Goal: Information Seeking & Learning: Learn about a topic

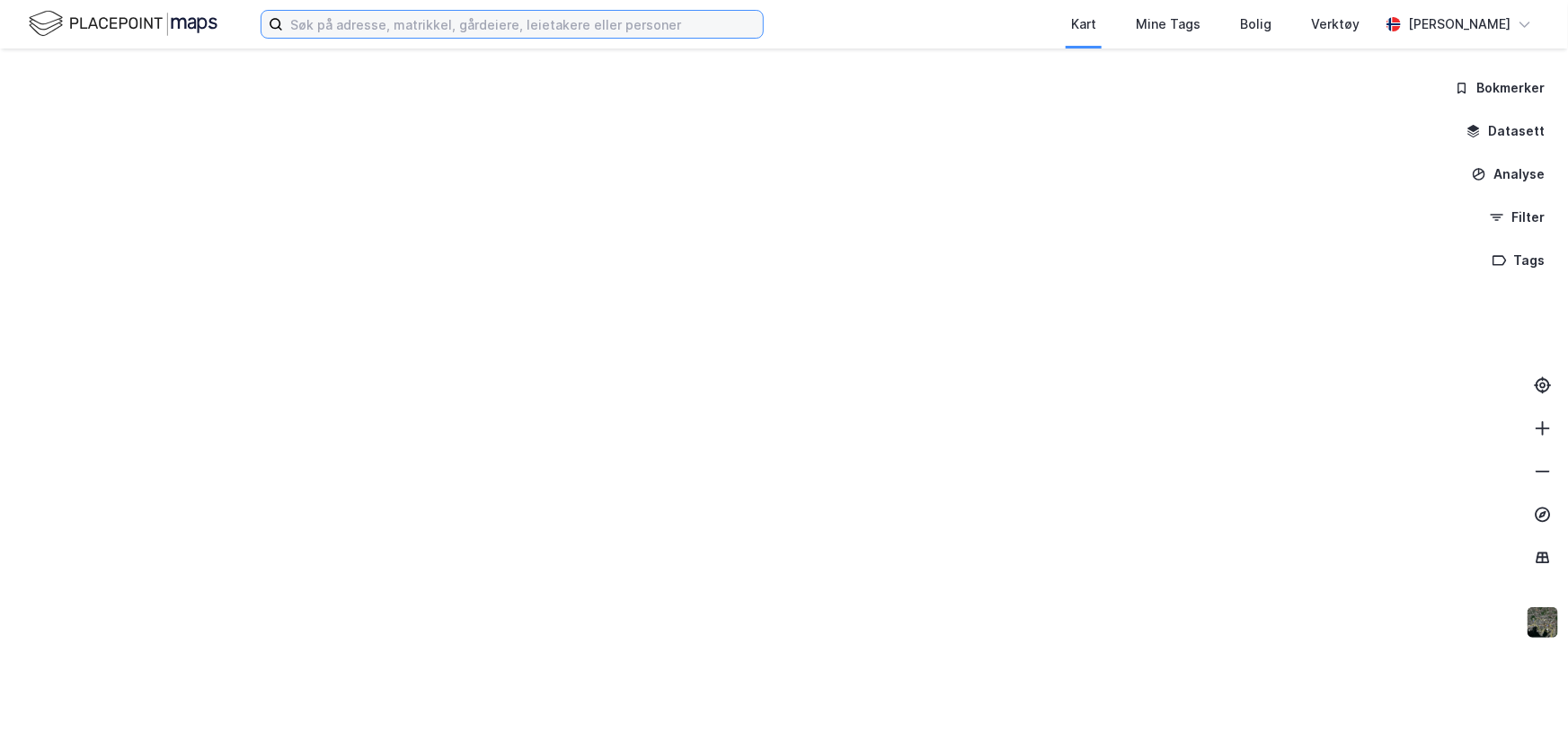
click at [551, 27] on input at bounding box center [522, 24] width 480 height 27
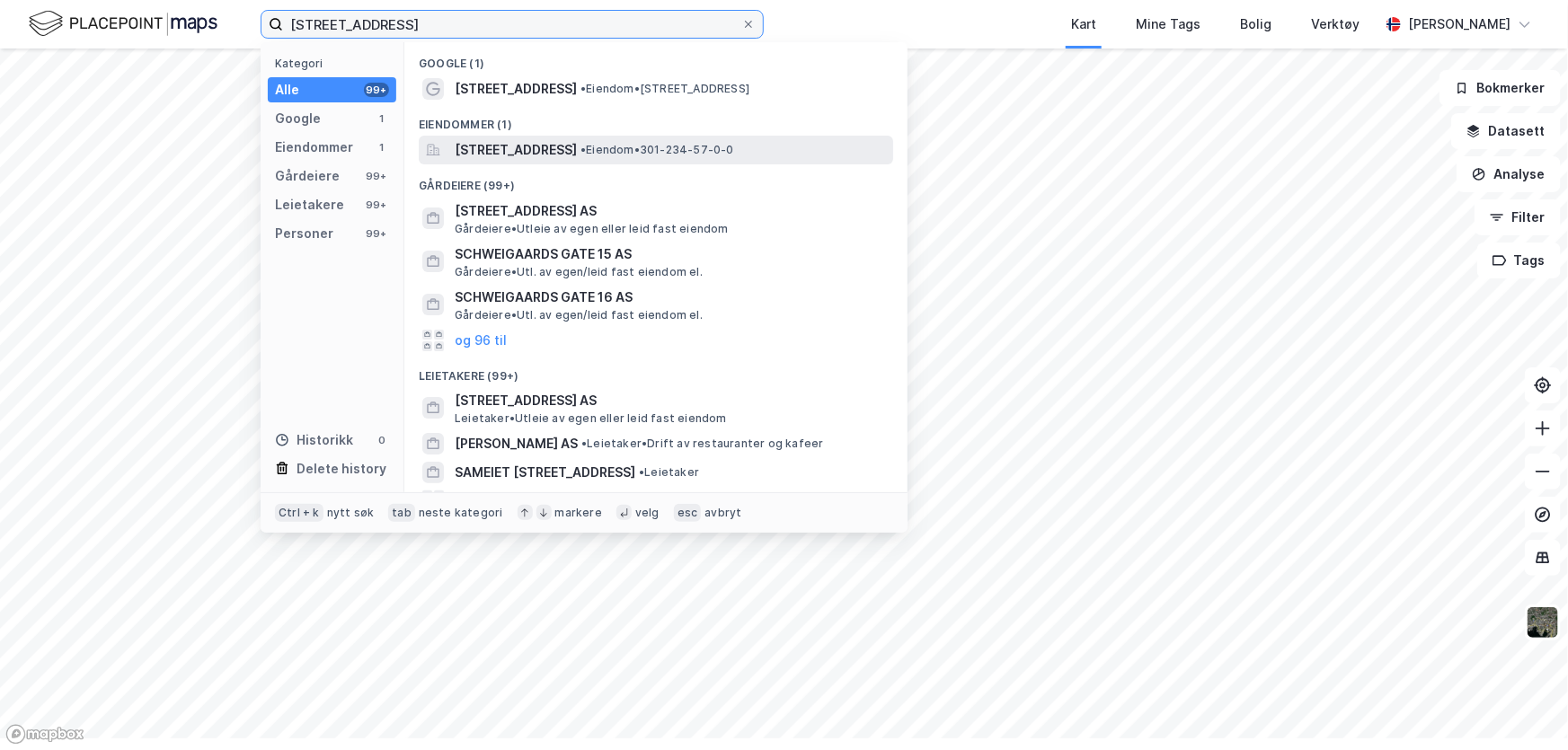
type input "[STREET_ADDRESS]"
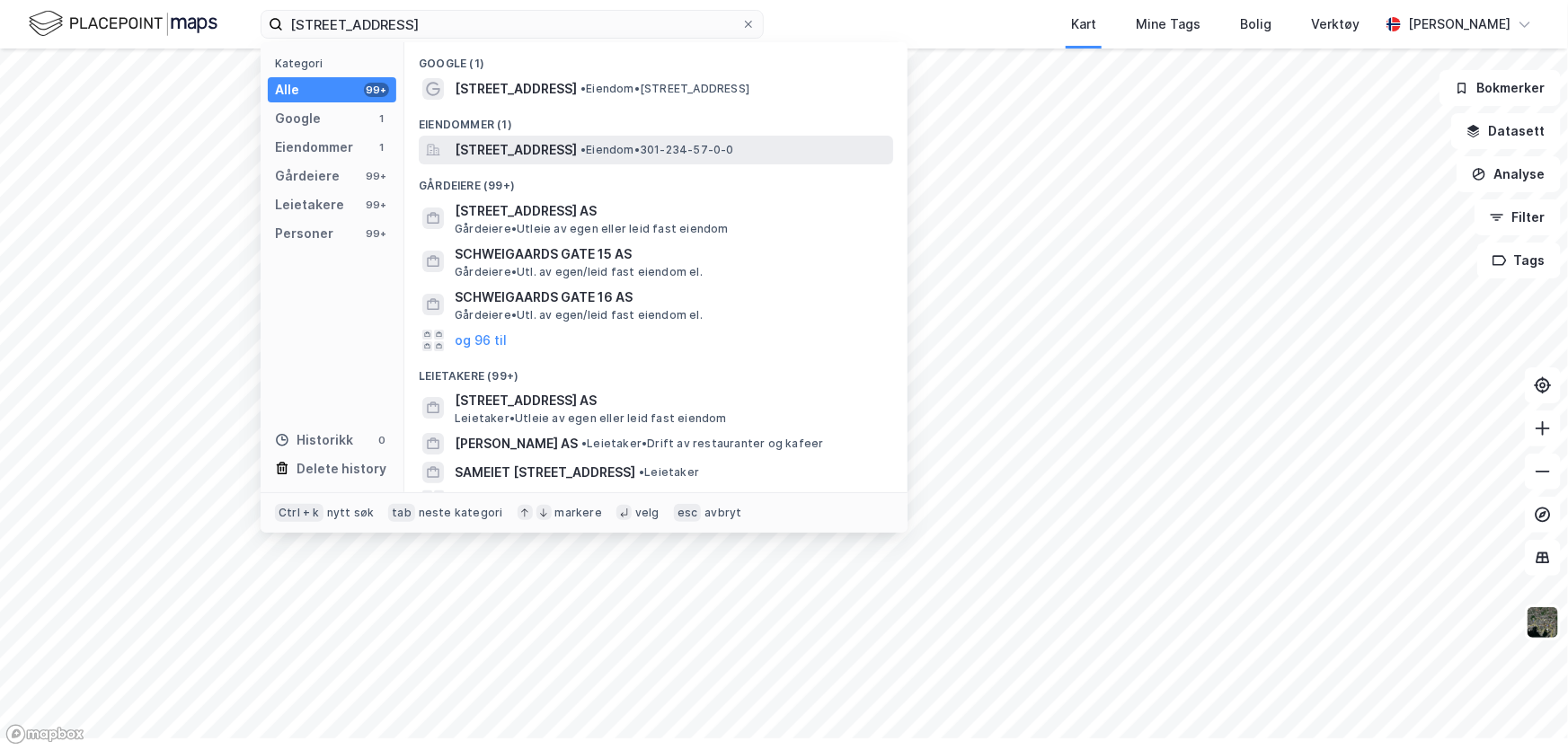
click at [577, 161] on span "[STREET_ADDRESS]" at bounding box center [515, 150] width 122 height 22
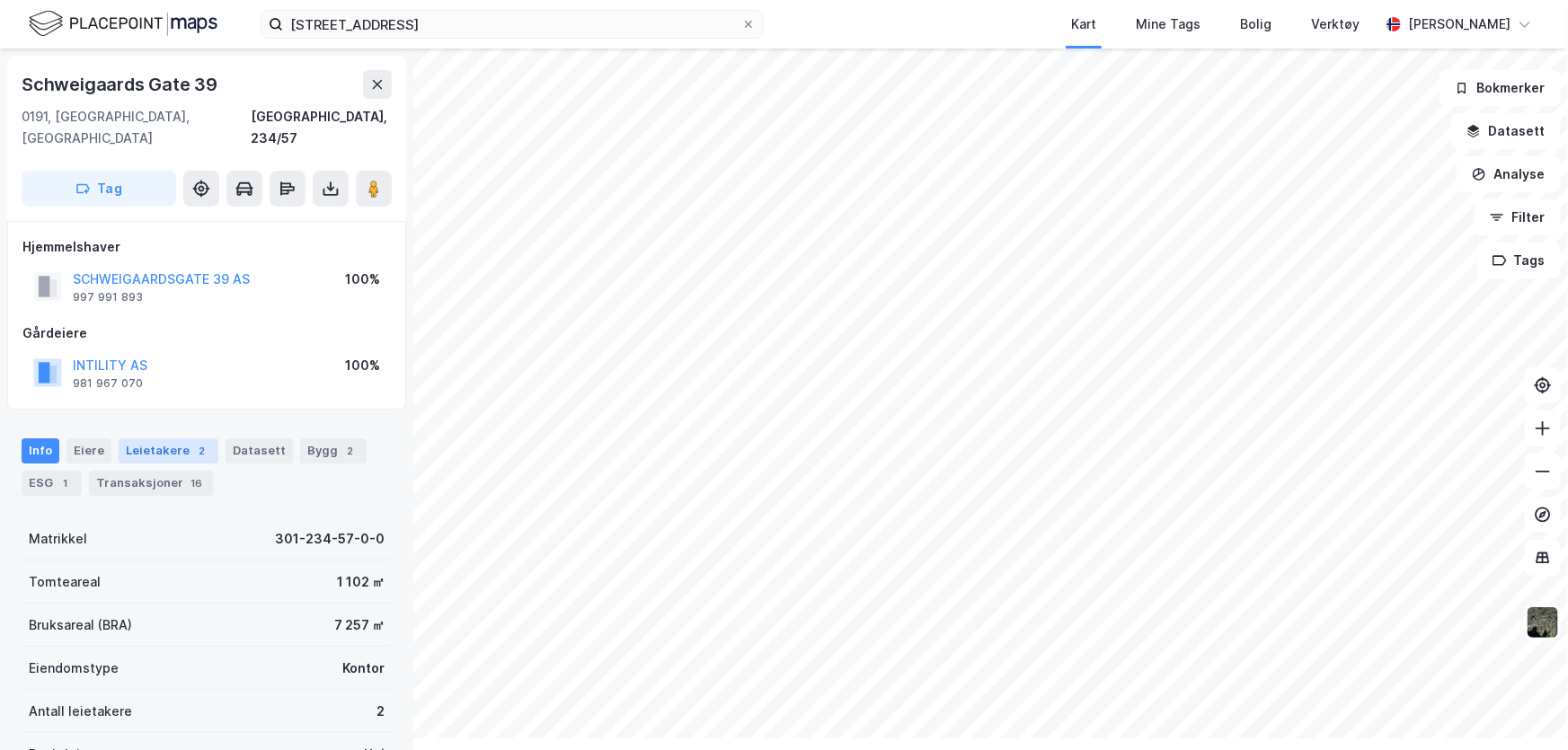
click at [218, 463] on div "Leietakere 2" at bounding box center [169, 452] width 100 height 26
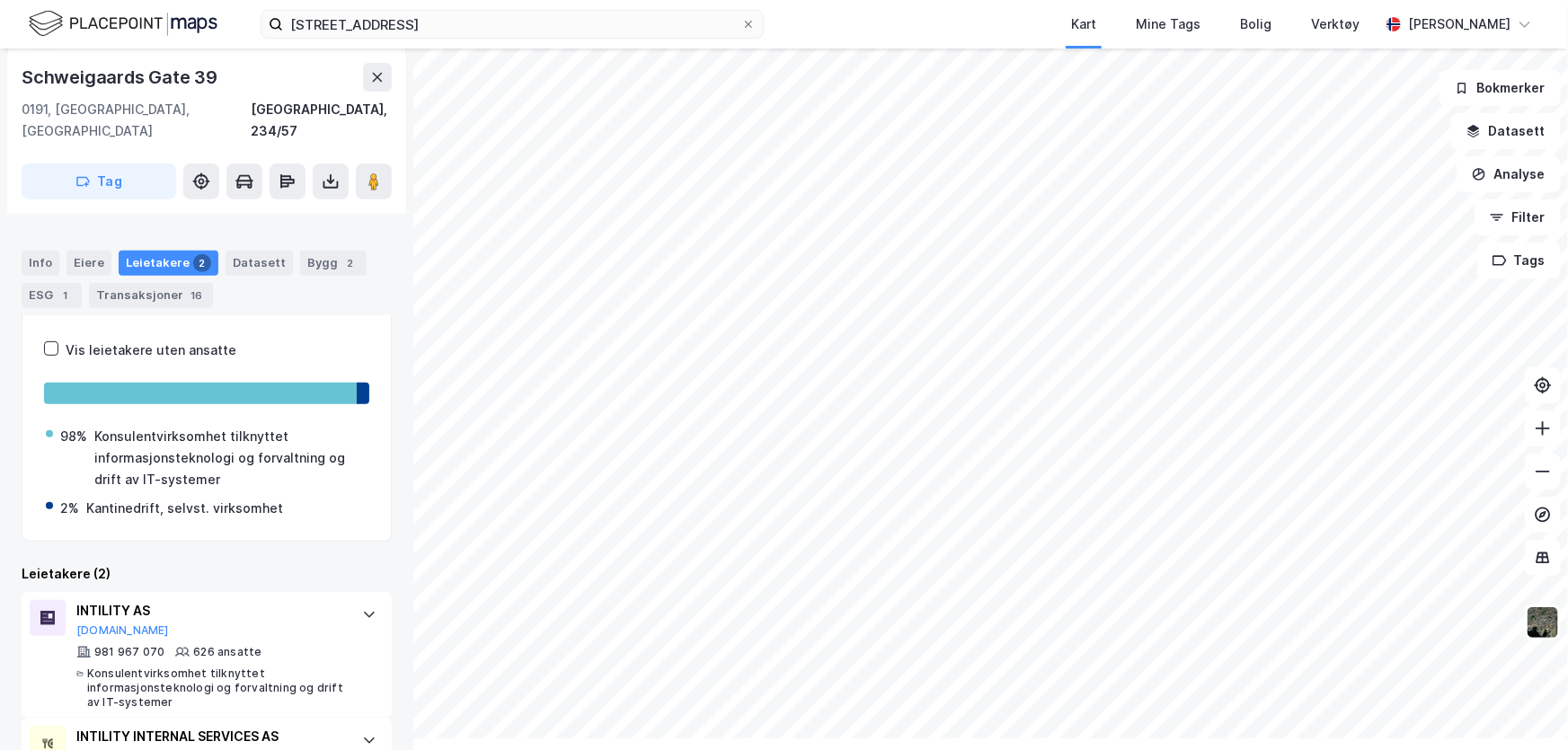
scroll to position [295, 0]
